Goal: Task Accomplishment & Management: Manage account settings

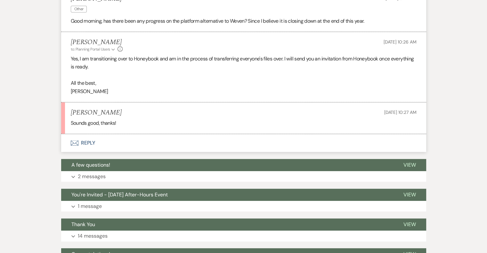
click at [93, 142] on button "Envelope Reply" at bounding box center [243, 143] width 365 height 18
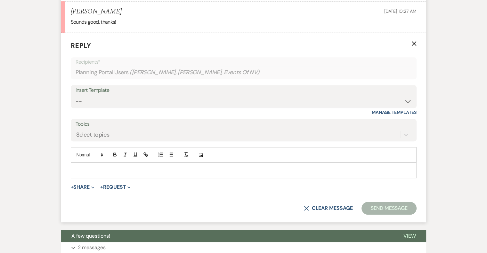
scroll to position [308, 0]
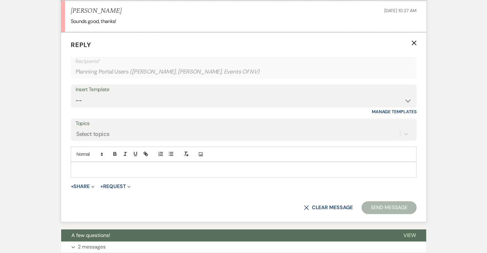
click at [93, 171] on p at bounding box center [244, 169] width 336 height 7
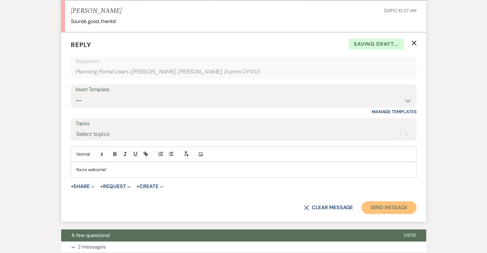
click at [378, 203] on button "Send Message" at bounding box center [389, 207] width 55 height 13
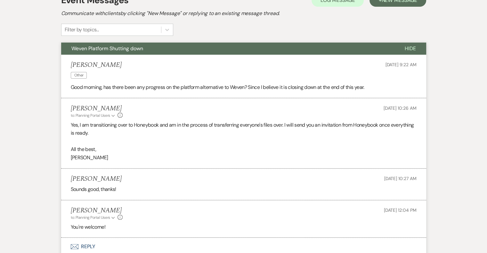
scroll to position [0, 0]
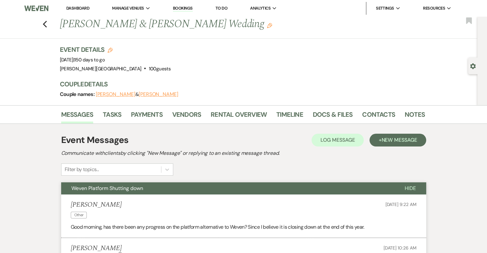
click at [81, 6] on link "Dashboard" at bounding box center [77, 7] width 23 height 5
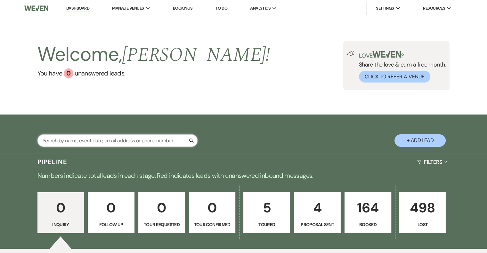
click at [104, 145] on input "text" at bounding box center [117, 140] width 160 height 12
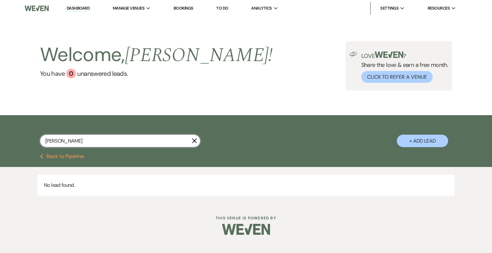
type input "[PERSON_NAME]"
click at [195, 142] on icon "X" at bounding box center [194, 140] width 5 height 5
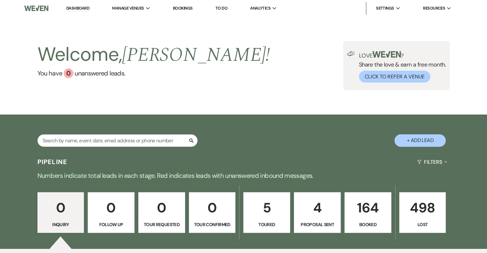
click at [314, 220] on link "4 Proposal Sent" at bounding box center [317, 212] width 47 height 41
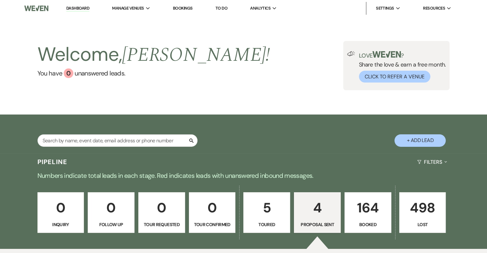
select select "6"
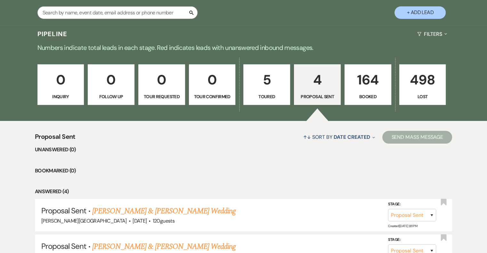
click at [267, 91] on link "5 Toured" at bounding box center [266, 84] width 47 height 41
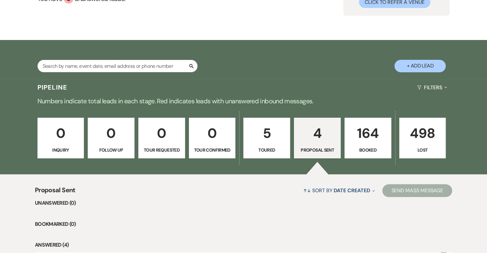
select select "5"
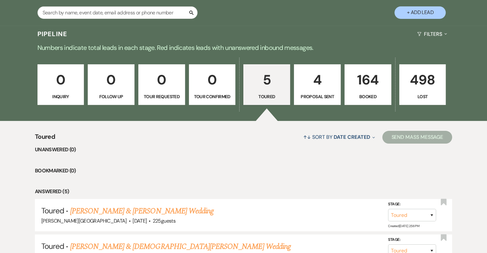
scroll to position [192, 0]
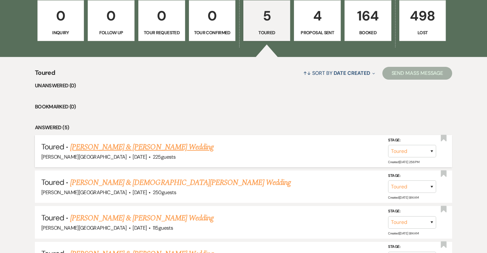
click at [176, 149] on link "[PERSON_NAME] & [PERSON_NAME] Wedding" at bounding box center [141, 148] width 143 height 12
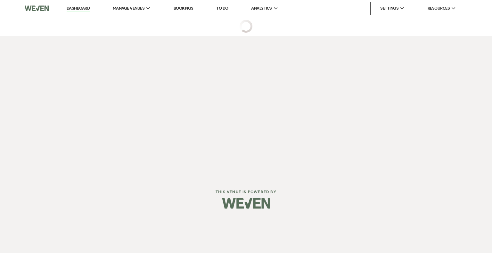
select select "5"
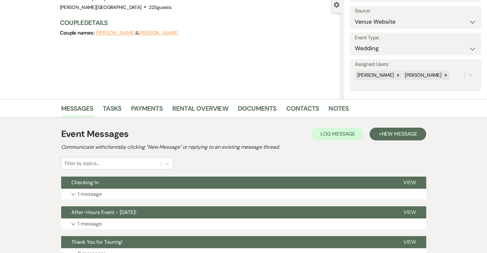
scroll to position [96, 0]
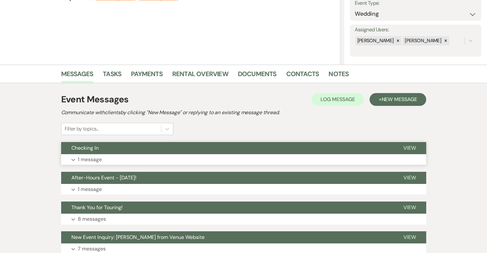
click at [94, 160] on p "1 message" at bounding box center [90, 160] width 24 height 8
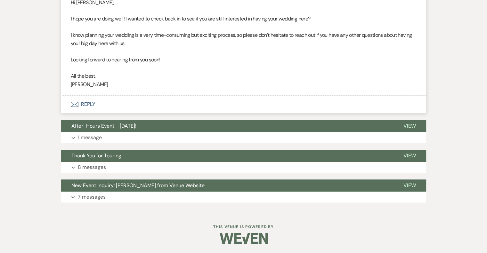
scroll to position [83, 0]
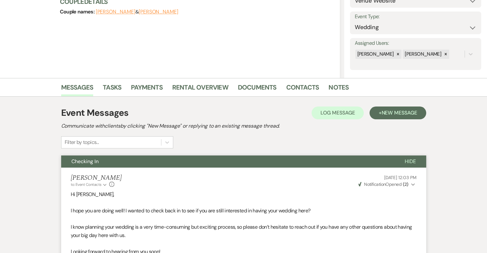
click at [411, 185] on button "Weven Check Notification Opened ( 2 ) Expand" at bounding box center [386, 184] width 59 height 7
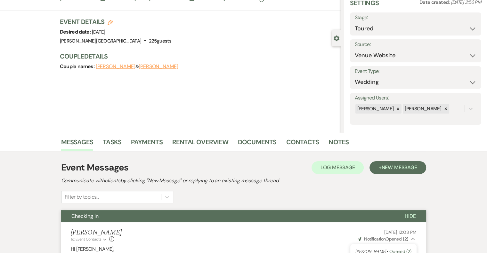
scroll to position [0, 0]
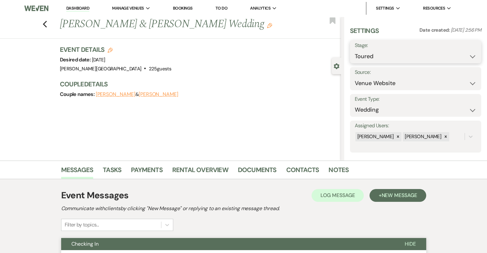
click at [384, 58] on select "Inquiry Follow Up Tour Requested Tour Confirmed Toured Proposal Sent Booked Lost" at bounding box center [416, 56] width 122 height 12
select select "8"
click at [355, 50] on select "Inquiry Follow Up Tour Requested Tour Confirmed Toured Proposal Sent Booked Lost" at bounding box center [416, 56] width 122 height 12
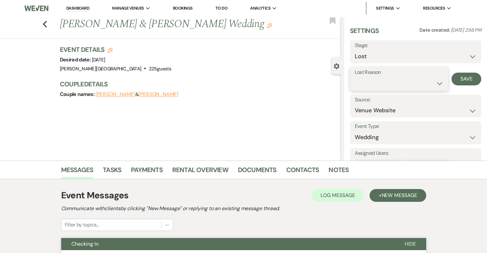
click at [379, 87] on select "Booked Elsewhere Budget Date Unavailable No Response Not a Good Match Capacity …" at bounding box center [399, 83] width 89 height 12
select select "6"
click at [355, 77] on select "Booked Elsewhere Budget Date Unavailable No Response Not a Good Match Capacity …" at bounding box center [399, 83] width 89 height 12
click at [460, 77] on button "Save" at bounding box center [466, 79] width 30 height 13
click at [47, 24] on icon "Previous" at bounding box center [45, 24] width 5 height 8
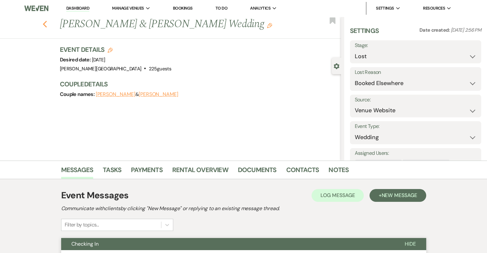
select select "8"
select select "6"
select select "5"
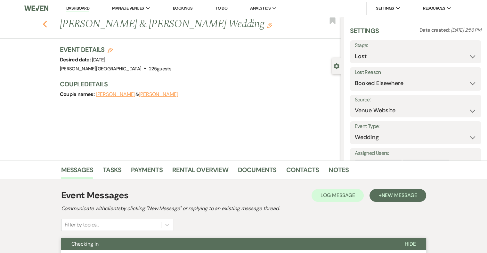
select select "5"
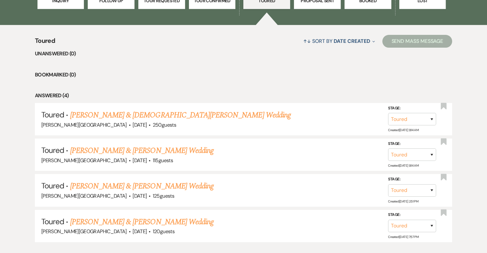
scroll to position [167, 0]
